Goal: Communication & Community: Connect with others

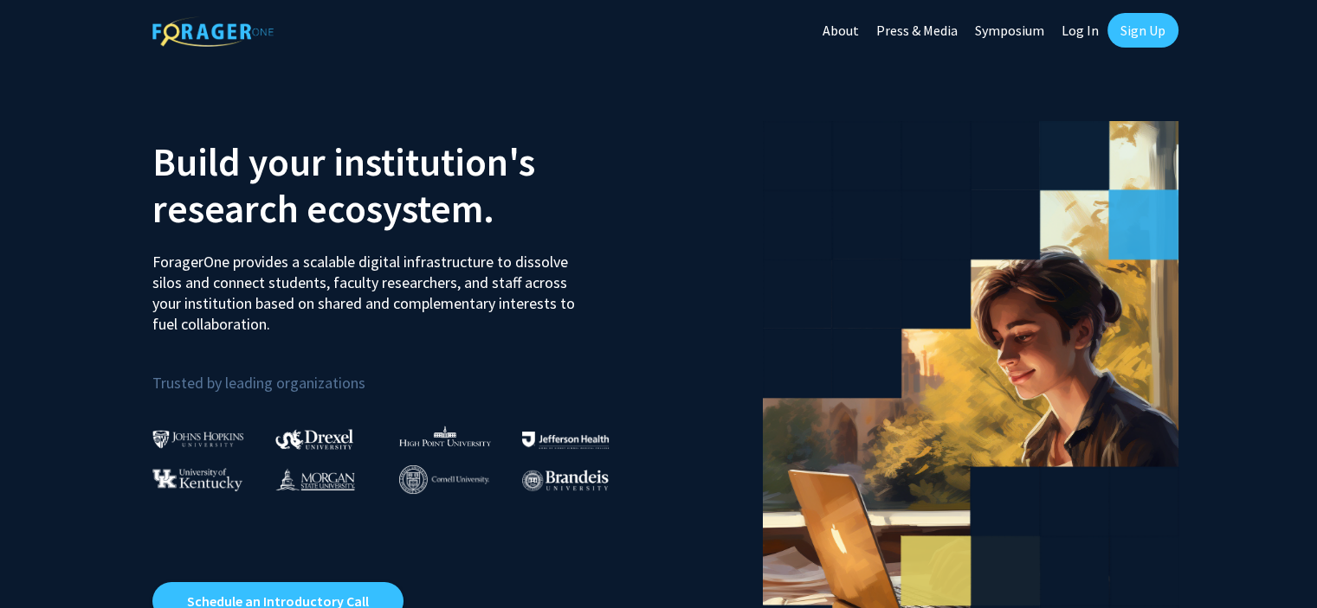
click at [1080, 23] on link "Log In" at bounding box center [1080, 30] width 55 height 61
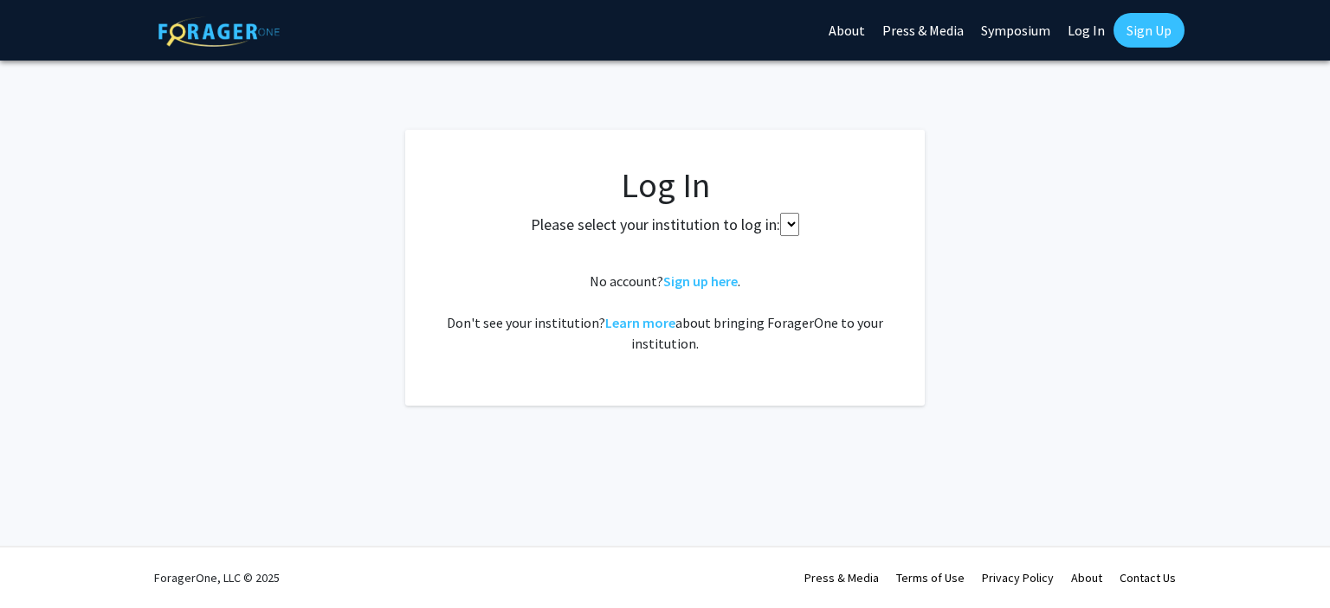
select select
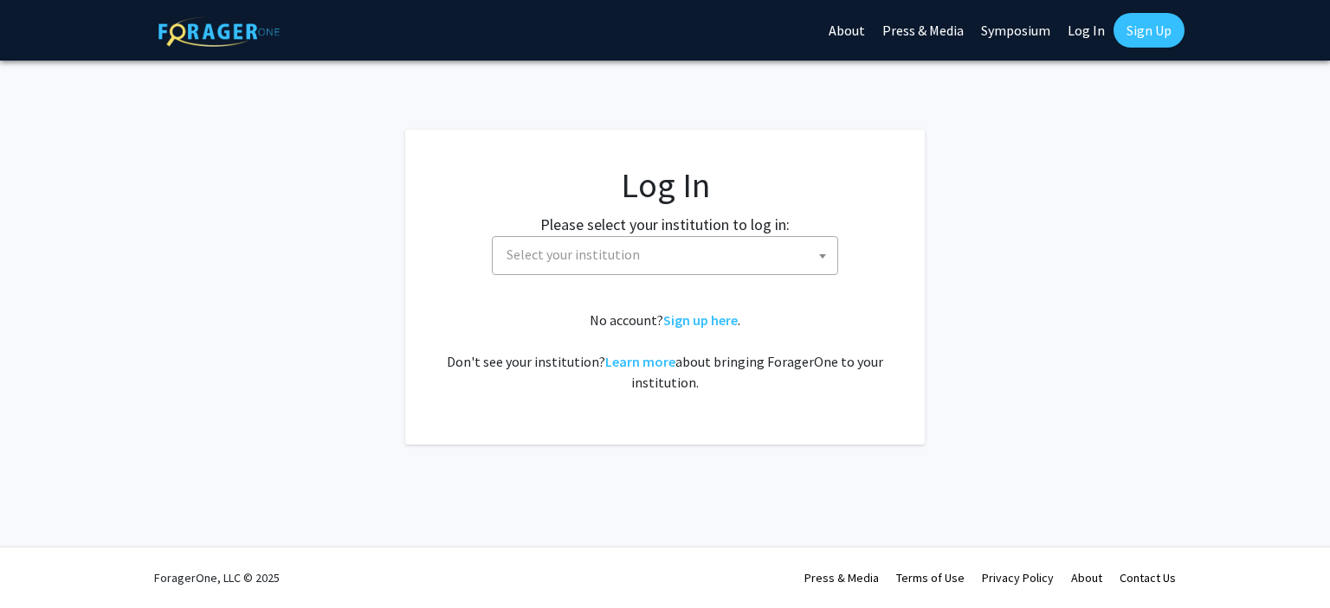
click at [751, 244] on span "Select your institution" at bounding box center [668, 254] width 338 height 35
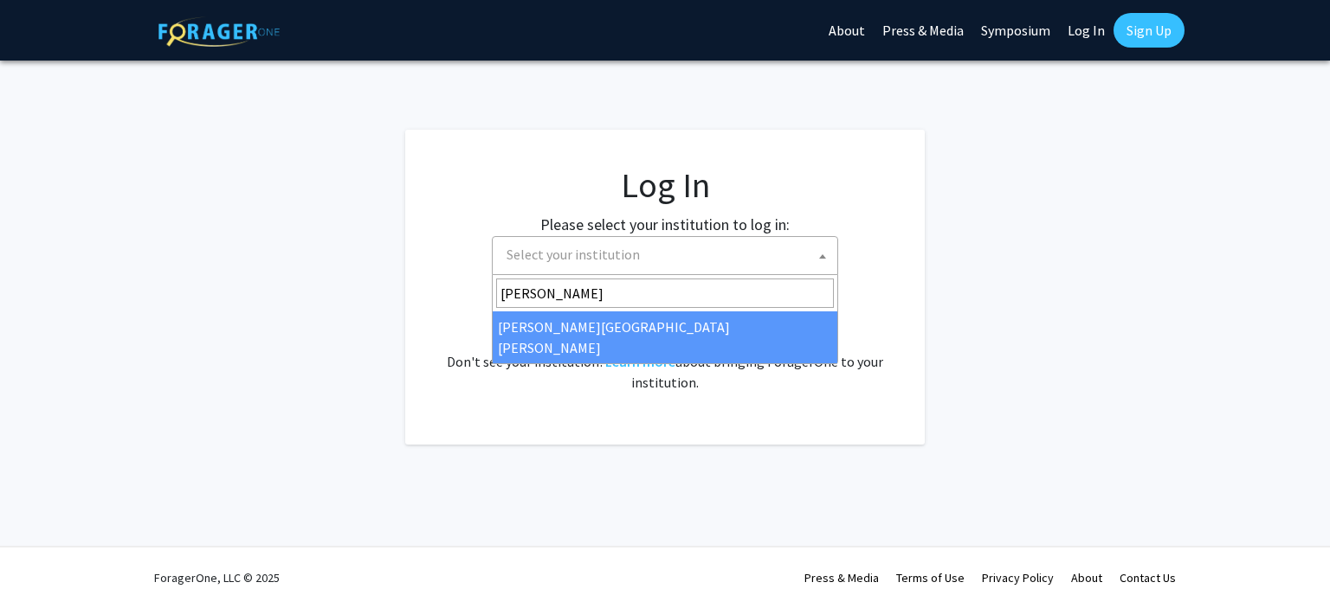
type input "johns"
select select "1"
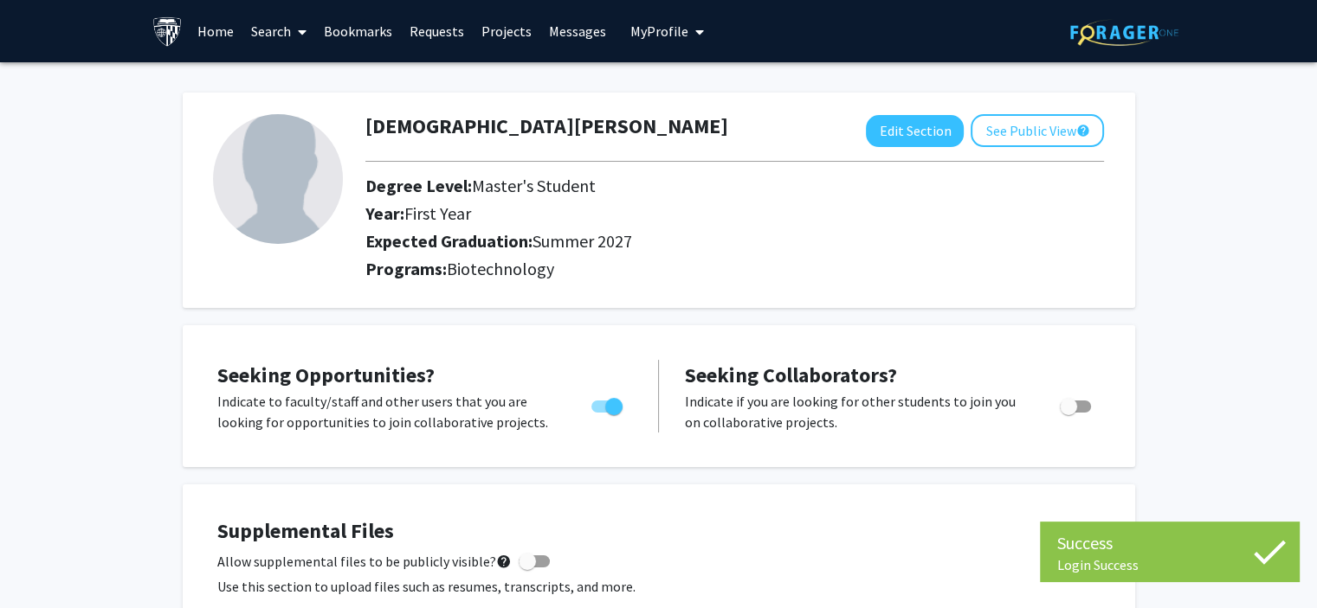
click at [572, 41] on link "Messages" at bounding box center [577, 31] width 74 height 61
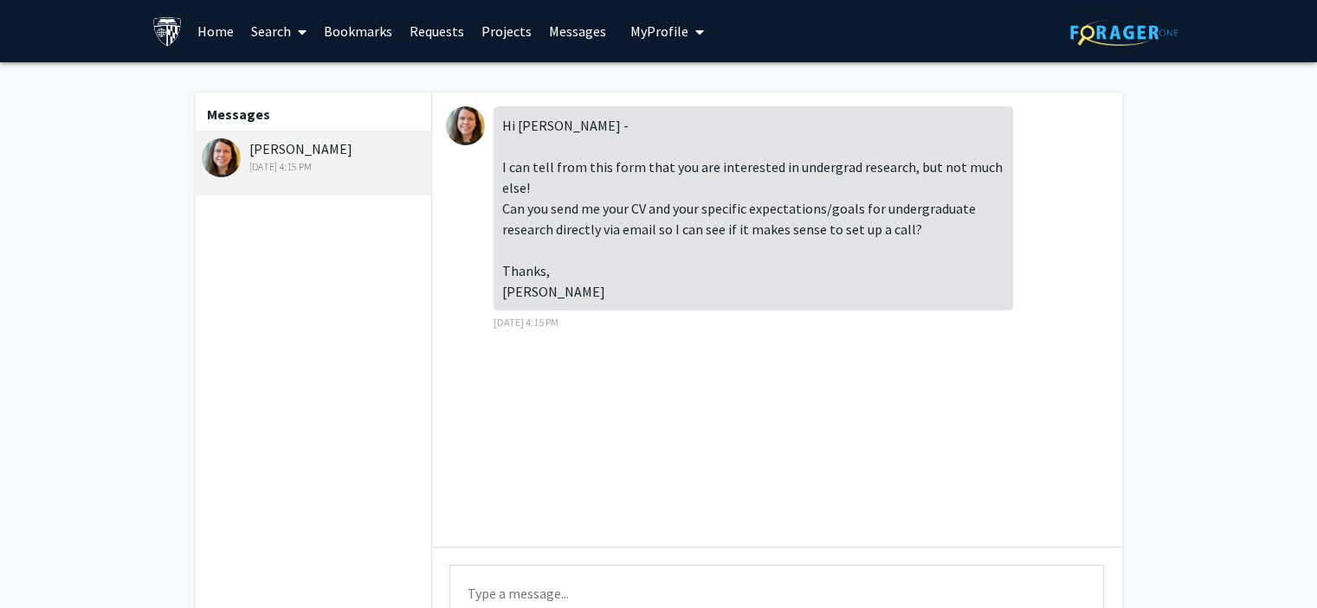
click at [273, 151] on div "[PERSON_NAME] [DATE] 4:15 PM" at bounding box center [315, 156] width 226 height 36
click at [290, 150] on div "[PERSON_NAME] [DATE] 4:15 PM" at bounding box center [315, 156] width 226 height 36
click at [445, 28] on link "Requests" at bounding box center [437, 31] width 72 height 61
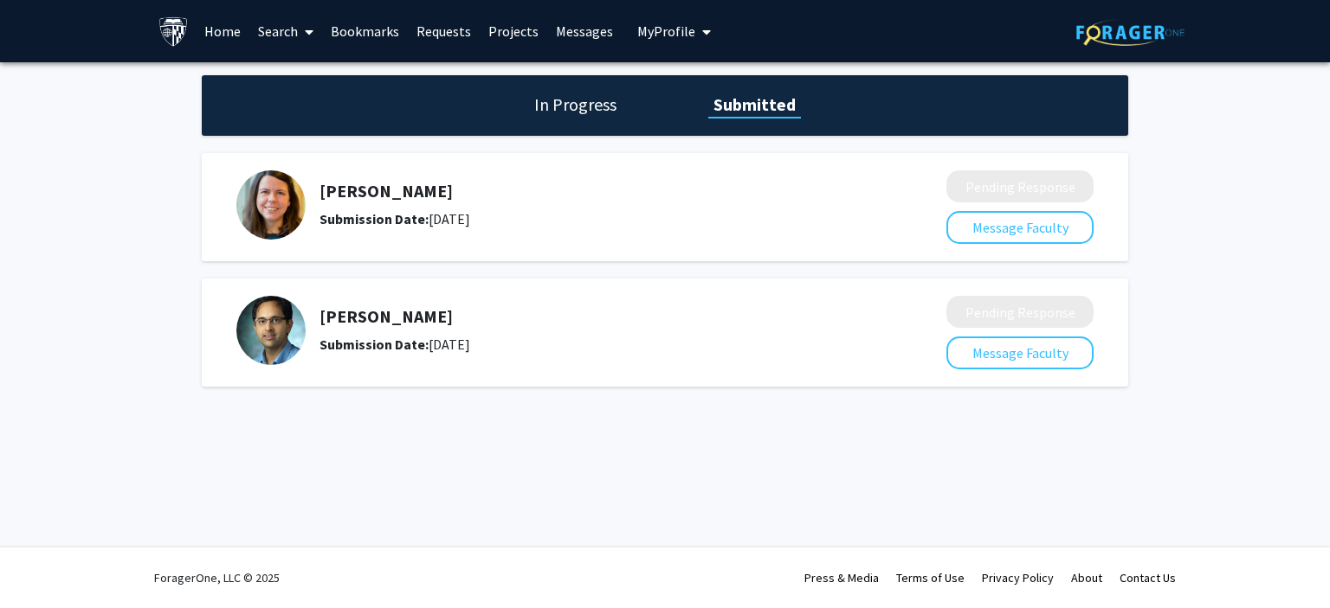
click at [289, 35] on link "Search" at bounding box center [285, 31] width 73 height 61
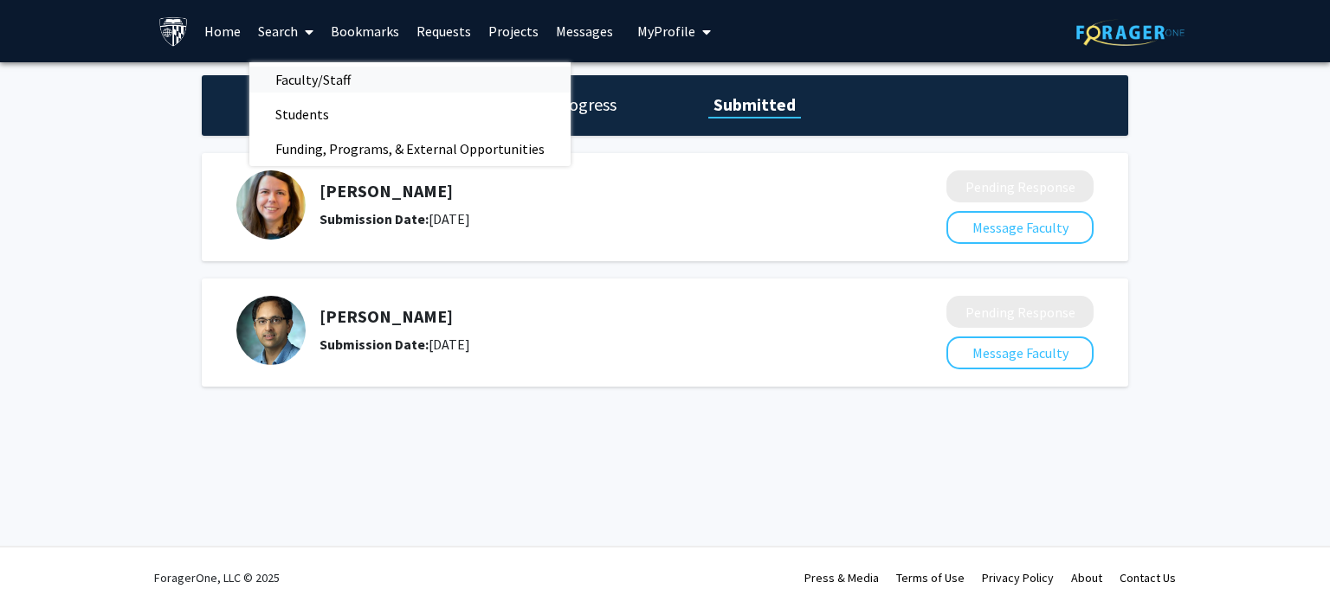
click at [304, 67] on span "Faculty/Staff" at bounding box center [312, 79] width 127 height 35
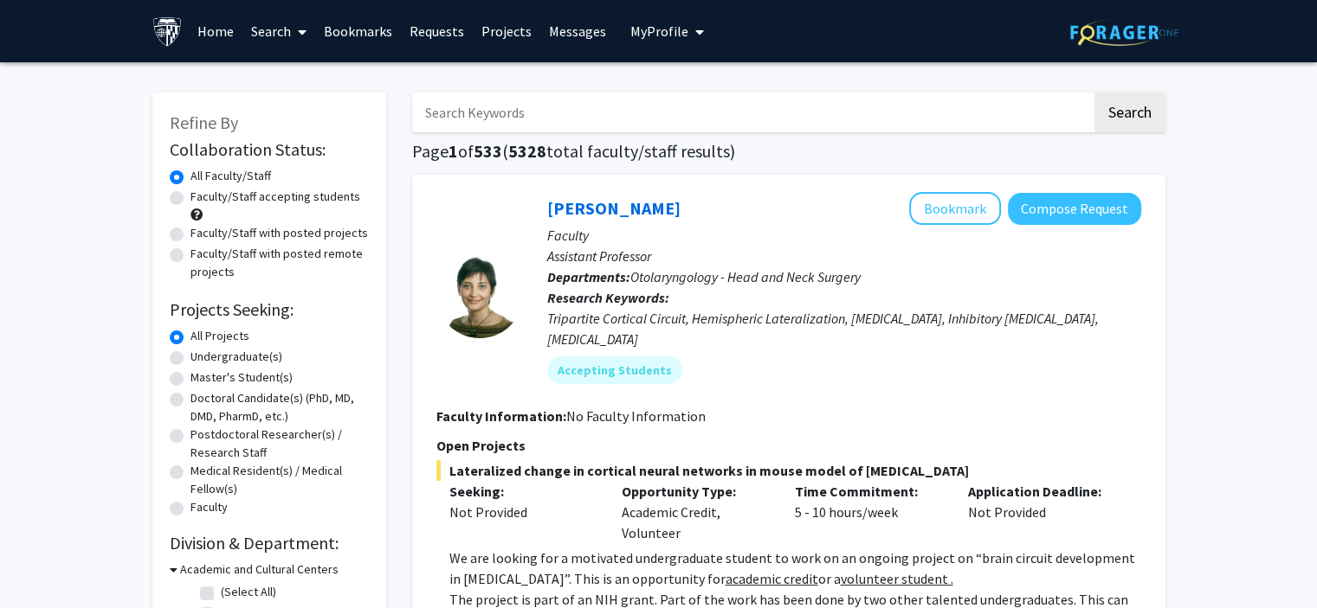
click at [532, 113] on input "Search Keywords" at bounding box center [751, 113] width 679 height 40
type input "[PERSON_NAME]"
click at [1142, 107] on button "Search" at bounding box center [1129, 113] width 71 height 40
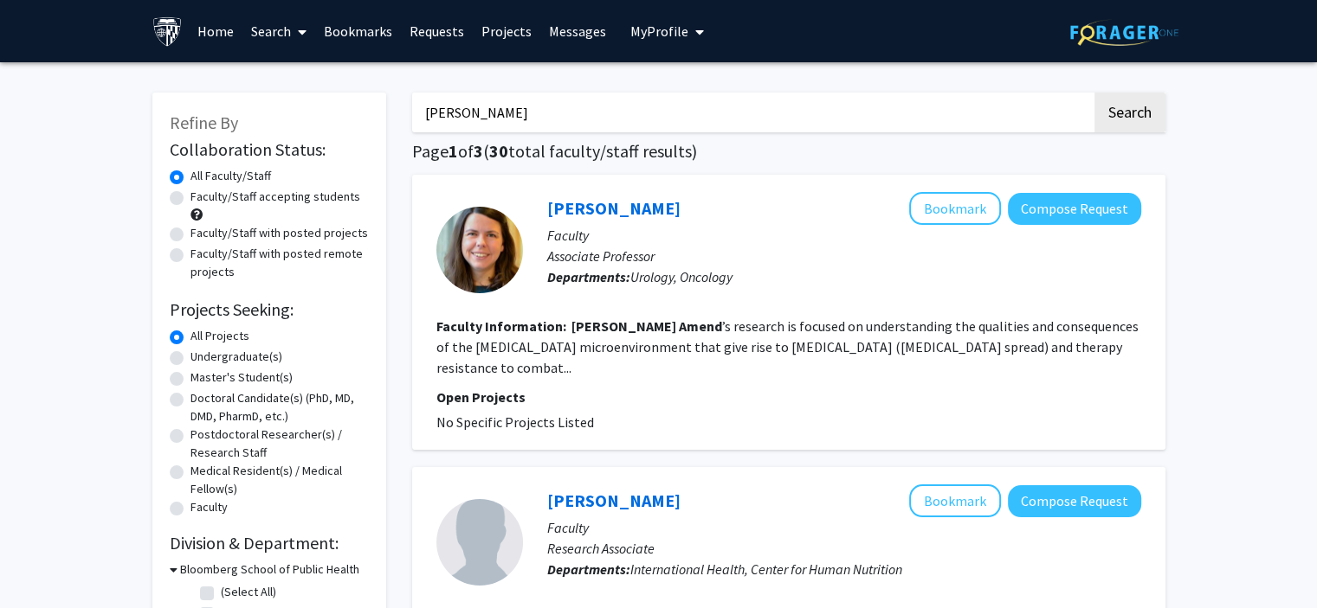
click at [648, 32] on span "My Profile" at bounding box center [659, 31] width 58 height 17
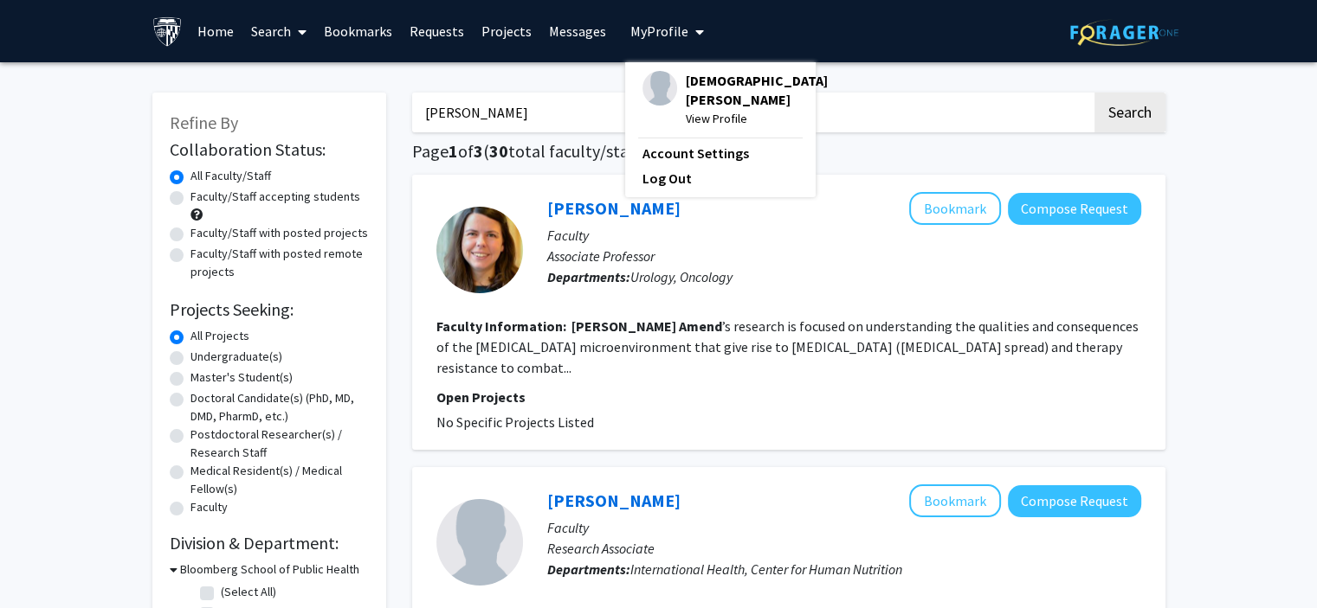
click at [665, 34] on span "My Profile" at bounding box center [659, 31] width 58 height 17
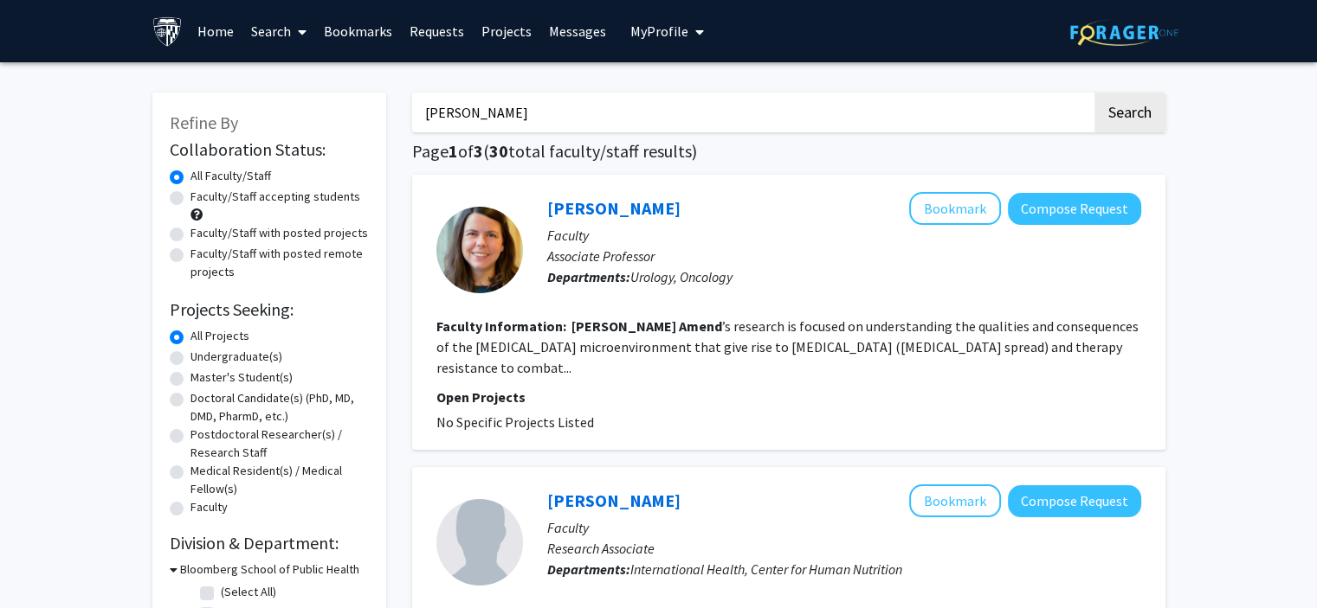
click at [679, 25] on span "My Profile" at bounding box center [659, 31] width 58 height 17
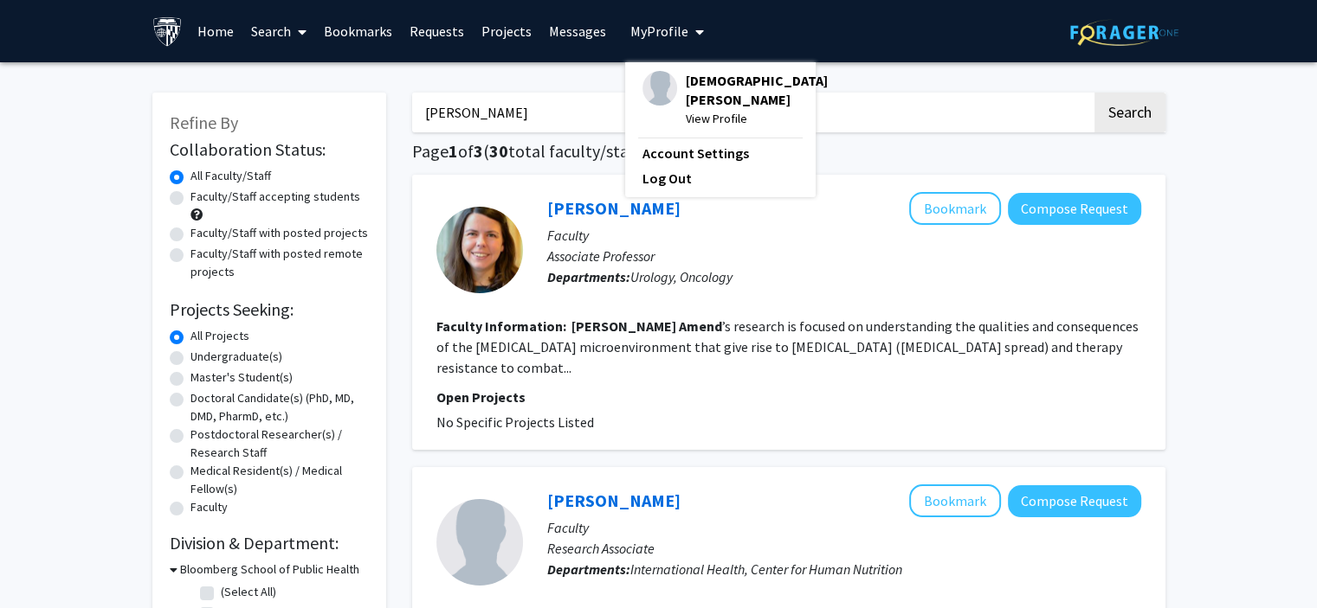
click at [692, 75] on span "[DEMOGRAPHIC_DATA][PERSON_NAME]" at bounding box center [757, 90] width 142 height 38
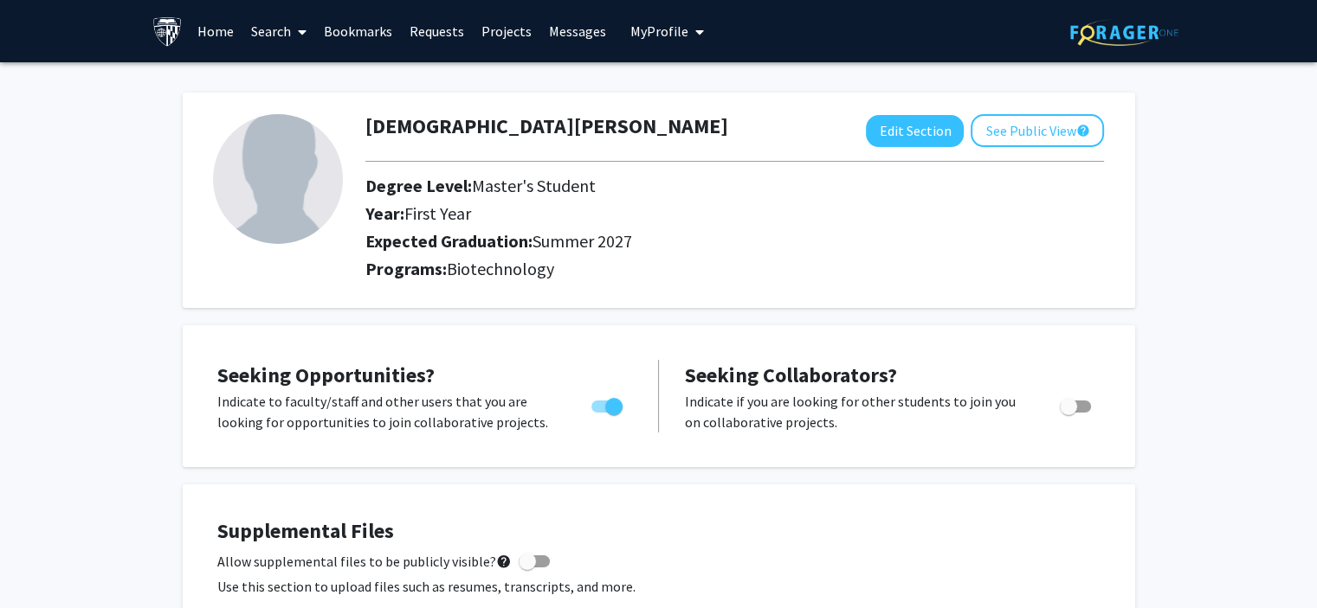
click at [567, 26] on link "Messages" at bounding box center [577, 31] width 74 height 61
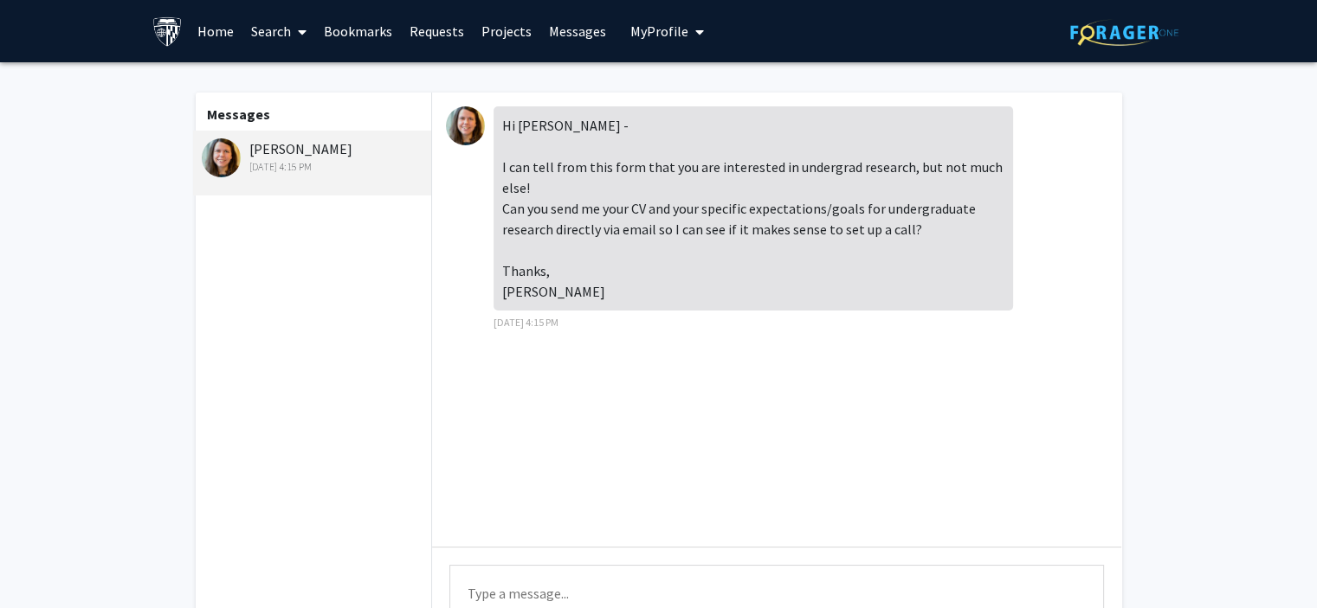
click at [495, 33] on link "Projects" at bounding box center [507, 31] width 68 height 61
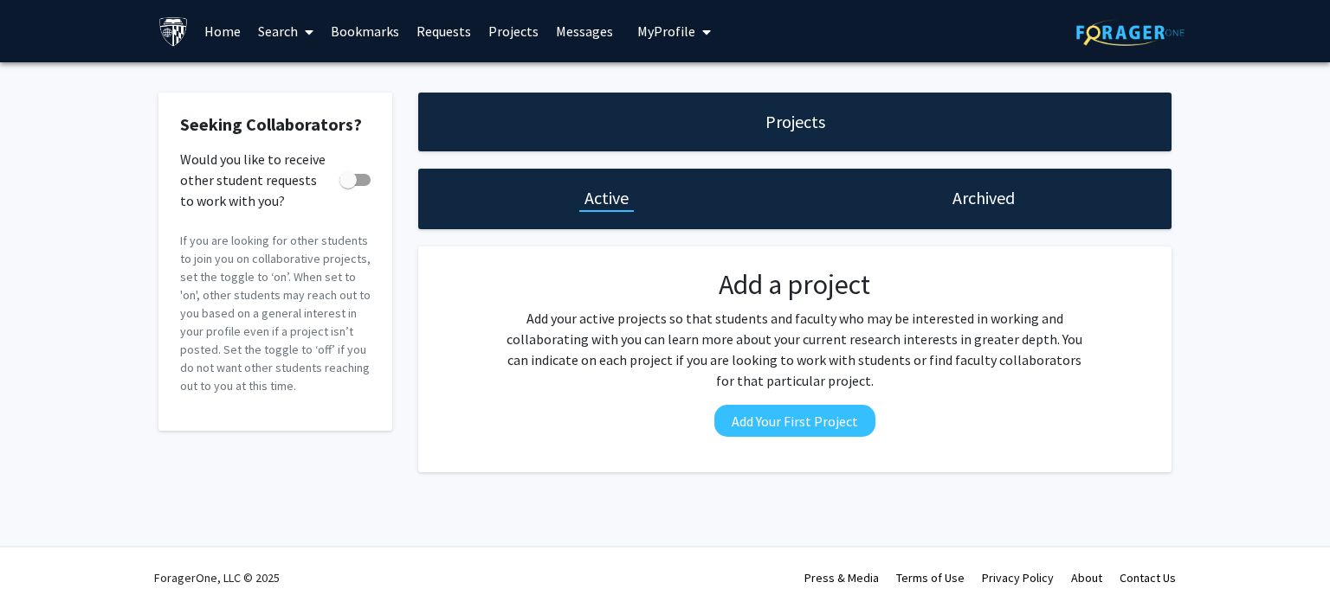
click at [570, 32] on link "Messages" at bounding box center [584, 31] width 74 height 61
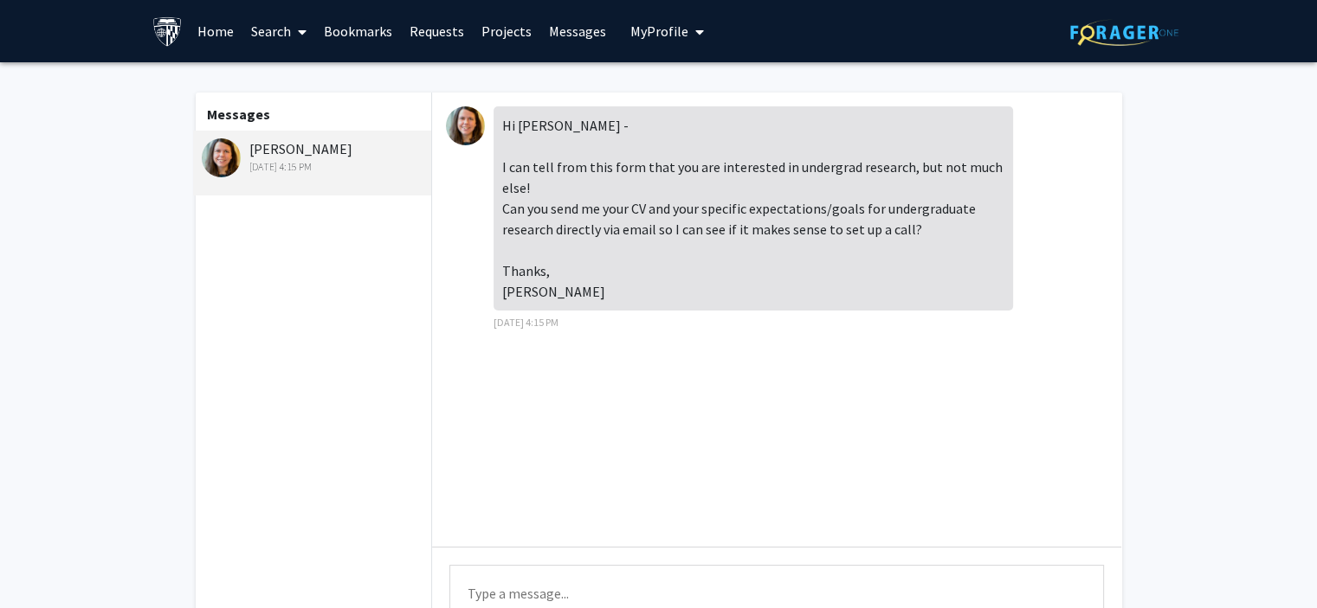
click at [452, 25] on link "Requests" at bounding box center [437, 31] width 72 height 61
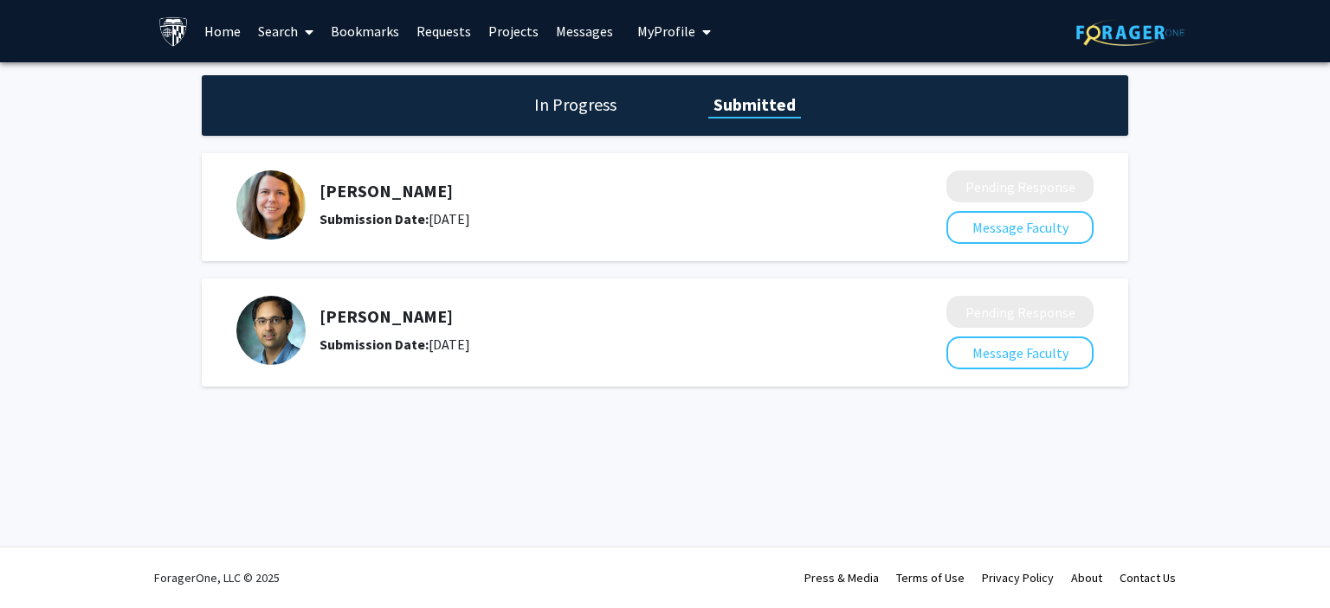
click at [683, 32] on span "My Profile" at bounding box center [666, 31] width 58 height 17
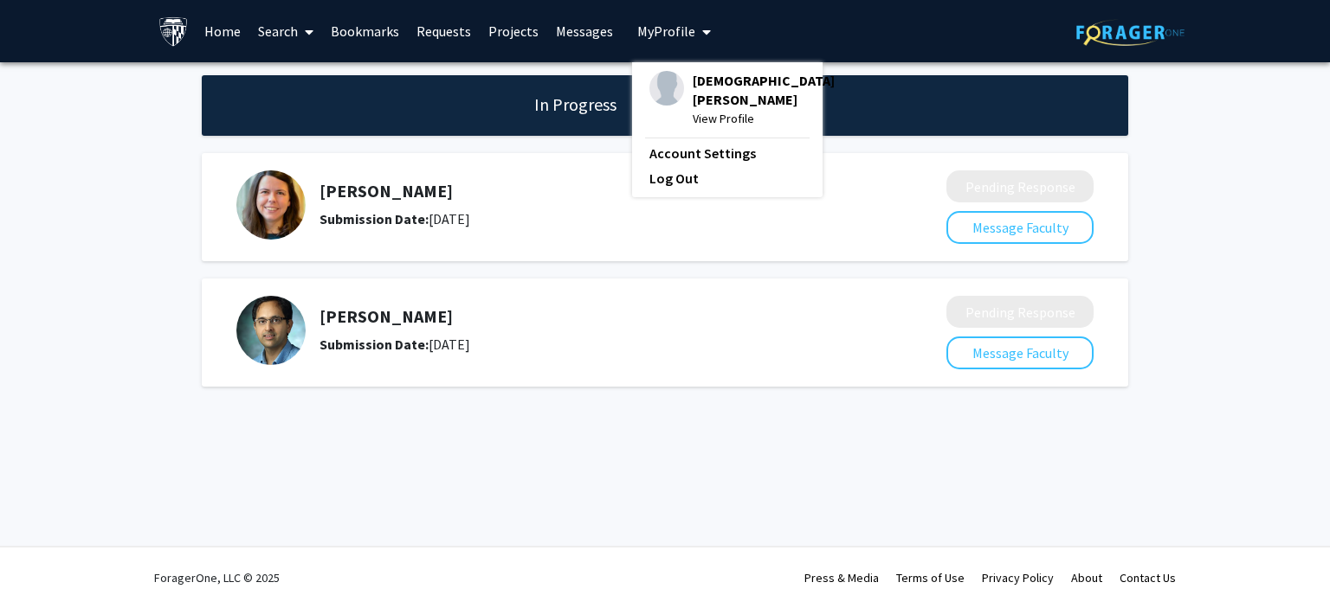
click at [457, 22] on link "Requests" at bounding box center [444, 31] width 72 height 61
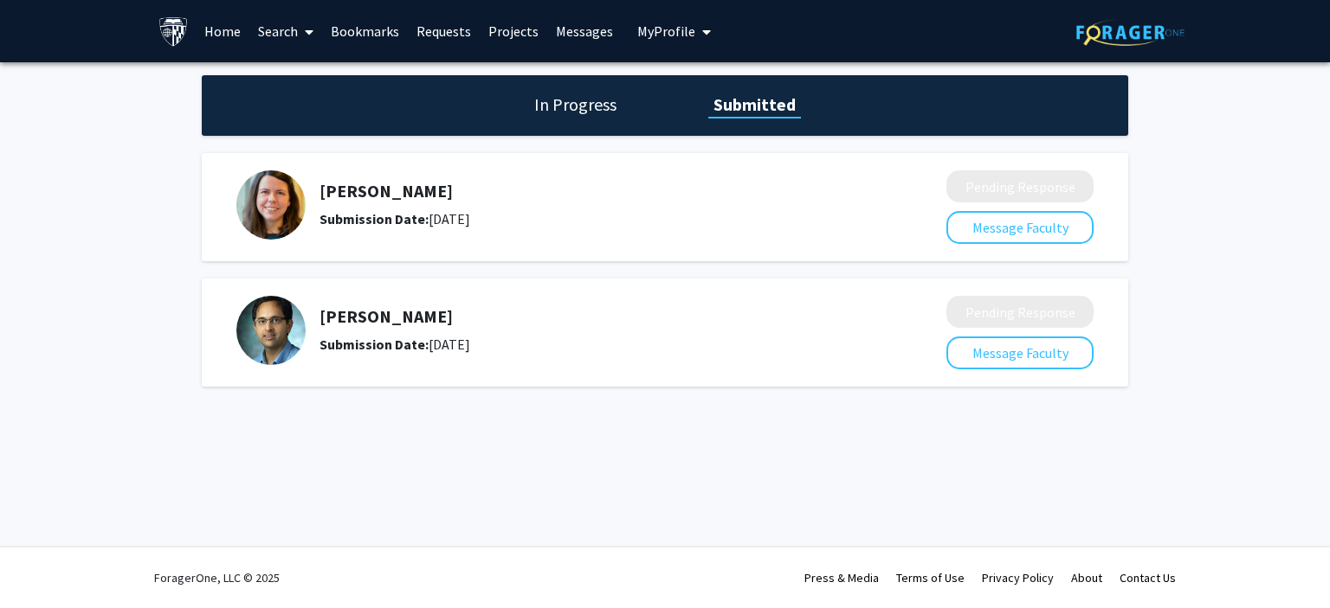
click at [354, 27] on link "Bookmarks" at bounding box center [365, 31] width 86 height 61
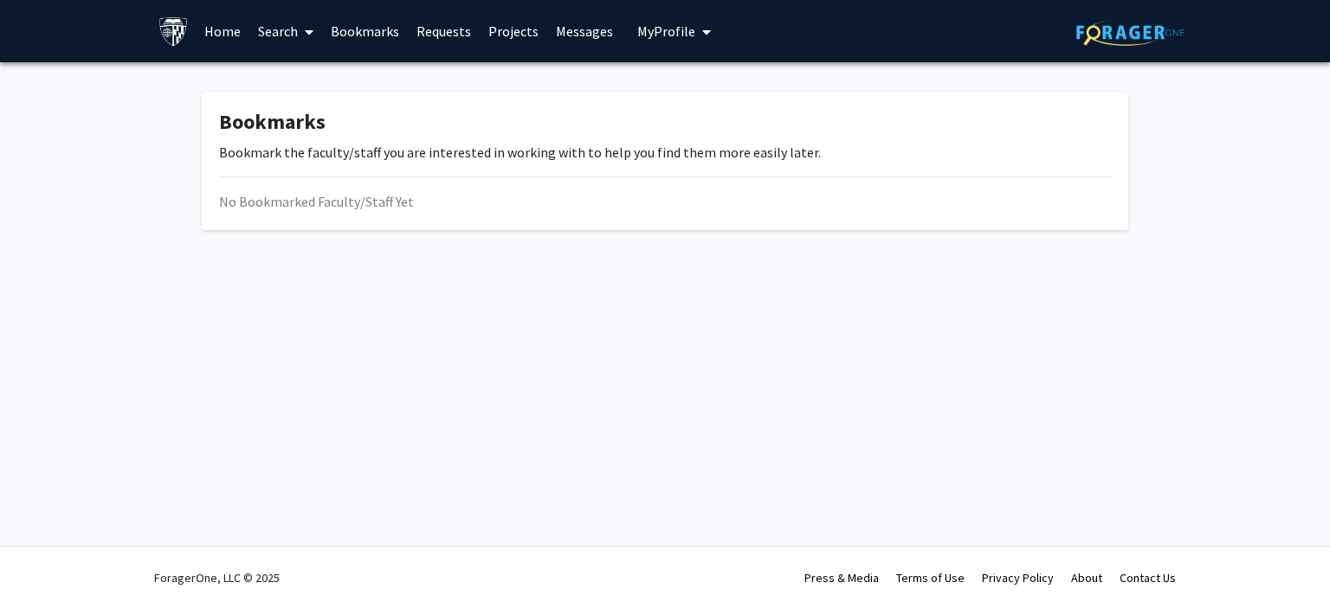
click at [298, 29] on span at bounding box center [306, 32] width 16 height 61
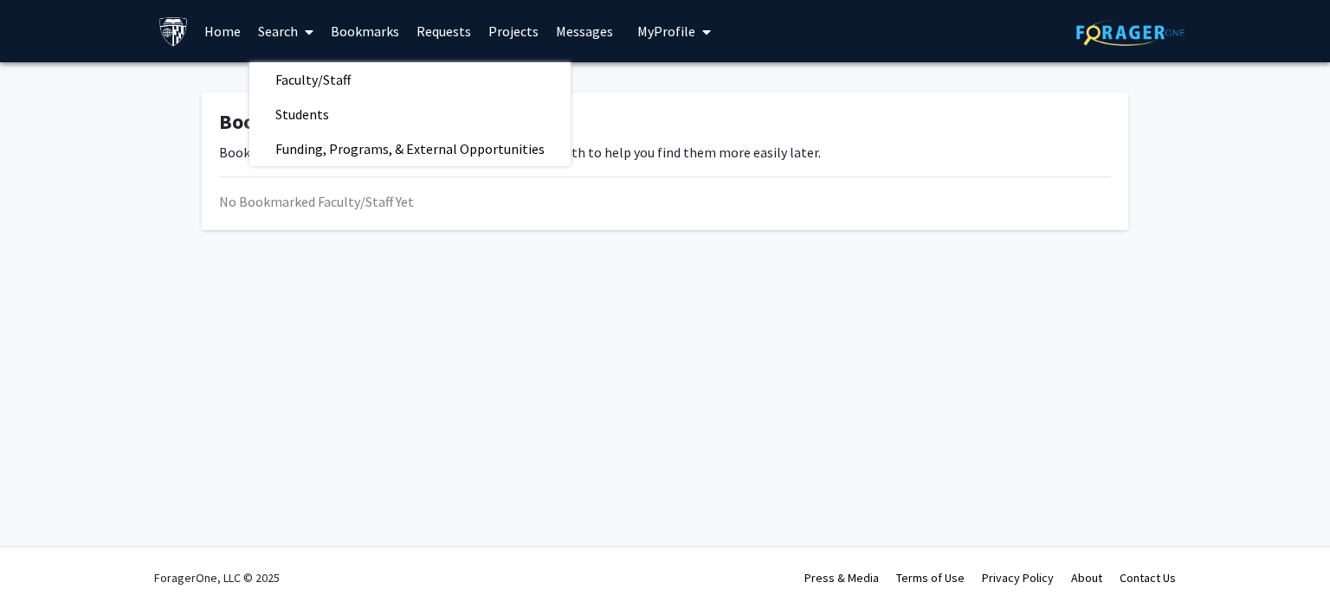
click at [596, 31] on link "Messages" at bounding box center [584, 31] width 74 height 61
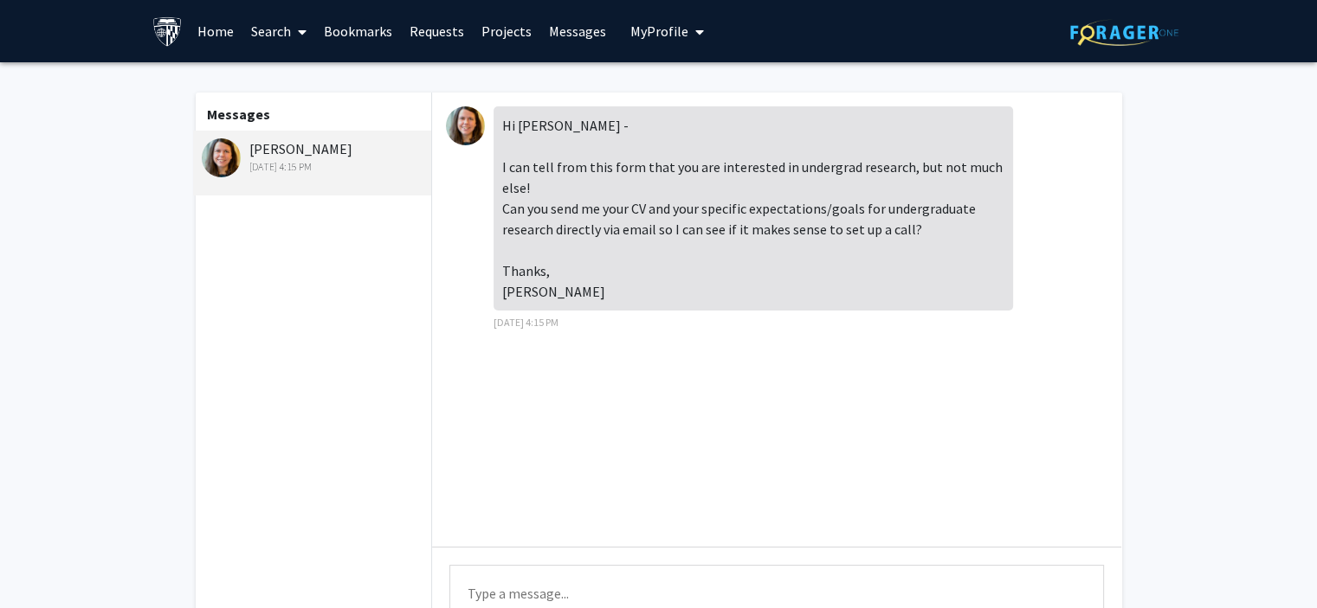
click at [679, 31] on span "My Profile" at bounding box center [659, 31] width 58 height 17
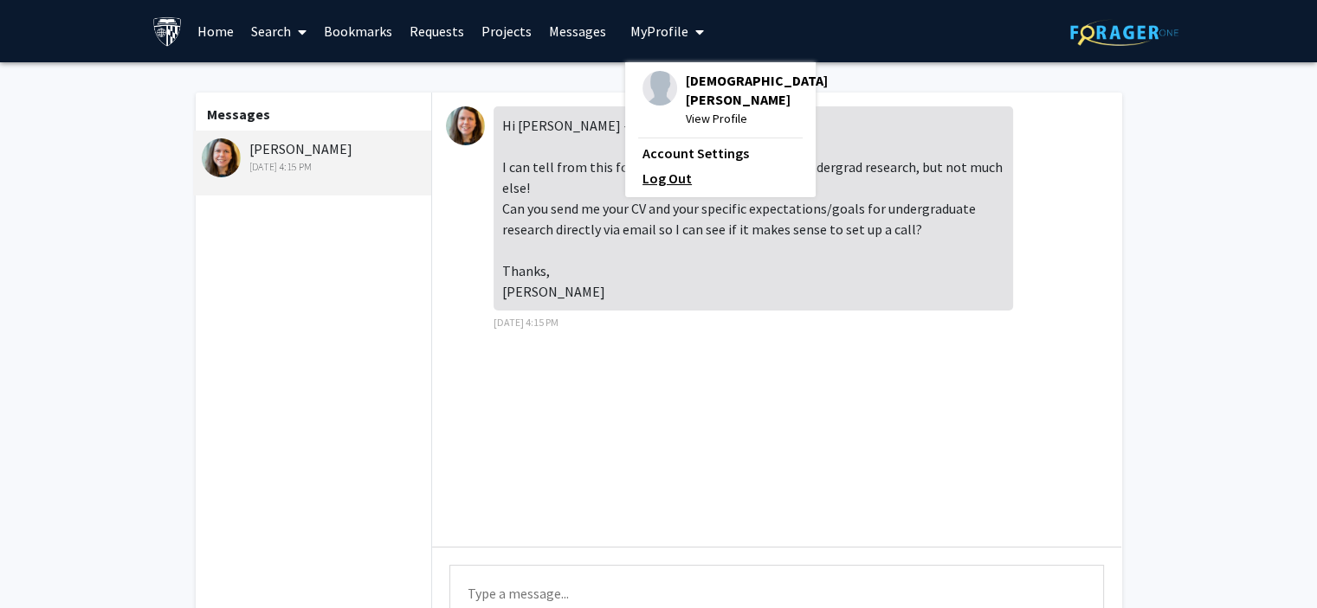
click at [670, 168] on link "Log Out" at bounding box center [720, 178] width 156 height 21
